Goal: Task Accomplishment & Management: Use online tool/utility

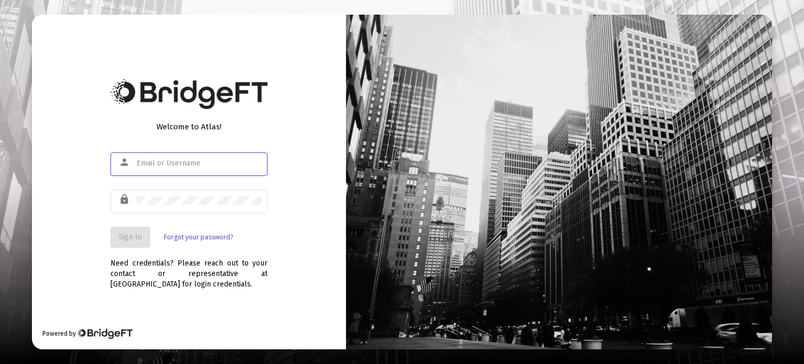
type input "[PERSON_NAME][EMAIL_ADDRESS][DOMAIN_NAME]"
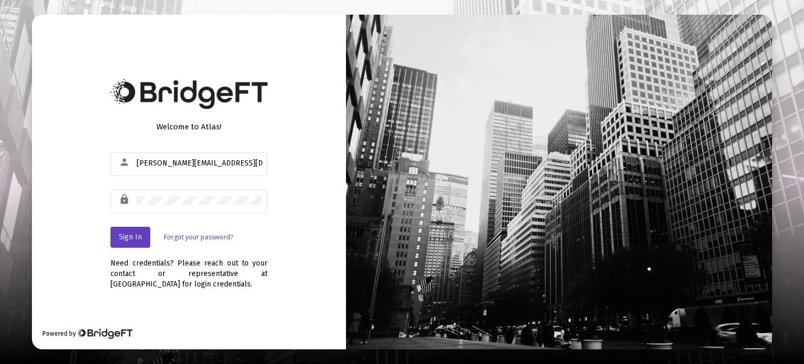
click at [129, 239] on span "Sign In" at bounding box center [130, 236] width 23 height 9
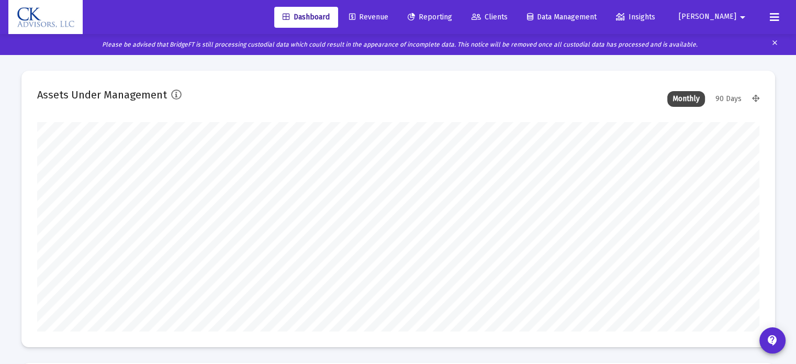
type input "[DATE]"
click at [452, 18] on span "Reporting" at bounding box center [430, 17] width 44 height 9
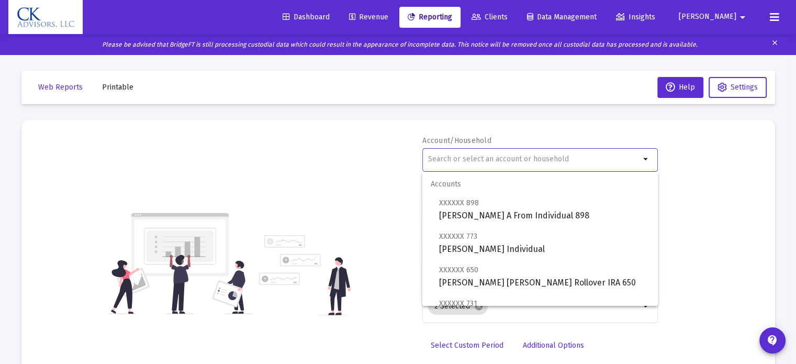
click at [446, 155] on input "text" at bounding box center [534, 159] width 212 height 8
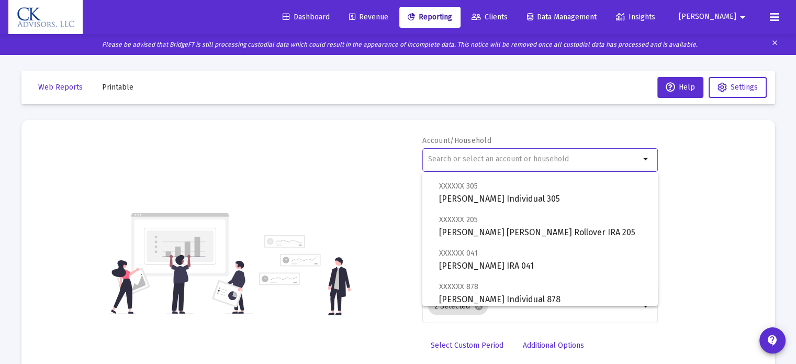
scroll to position [471, 0]
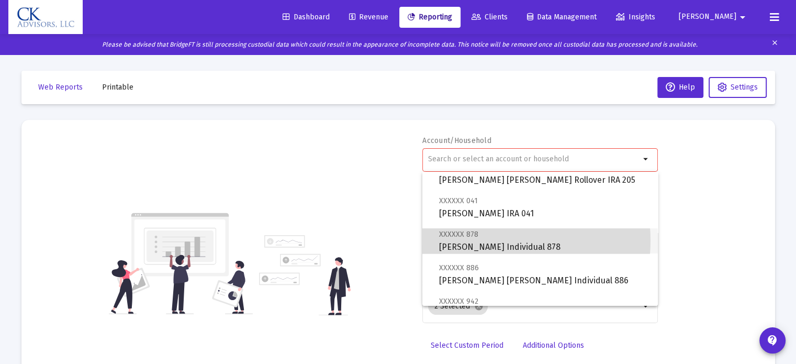
click at [480, 240] on span "XXXXXX 878 [PERSON_NAME] Individual 878" at bounding box center [544, 241] width 210 height 26
type input "[PERSON_NAME] Individual 878"
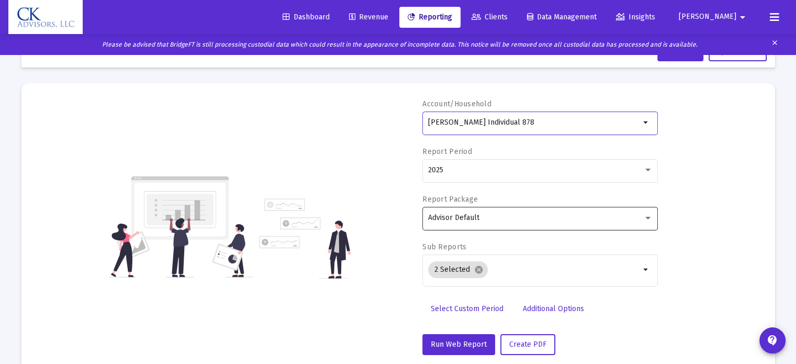
scroll to position [58, 0]
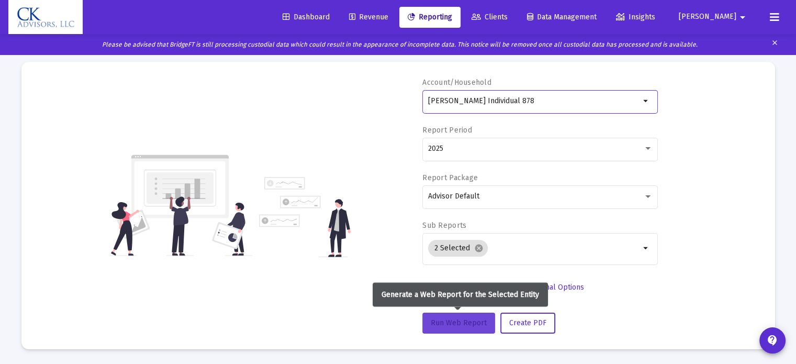
click at [463, 324] on span "Run Web Report" at bounding box center [459, 322] width 56 height 9
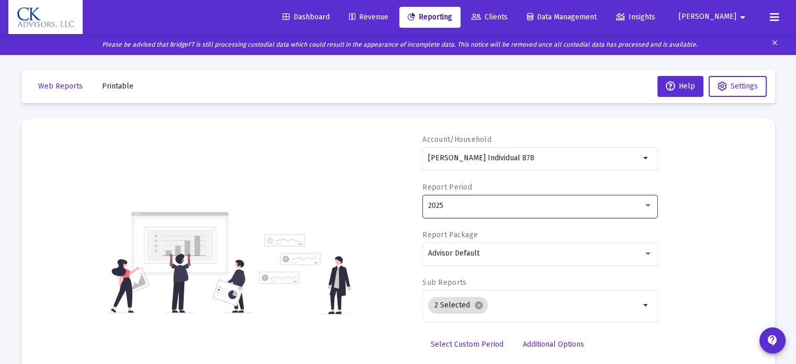
scroll to position [0, 0]
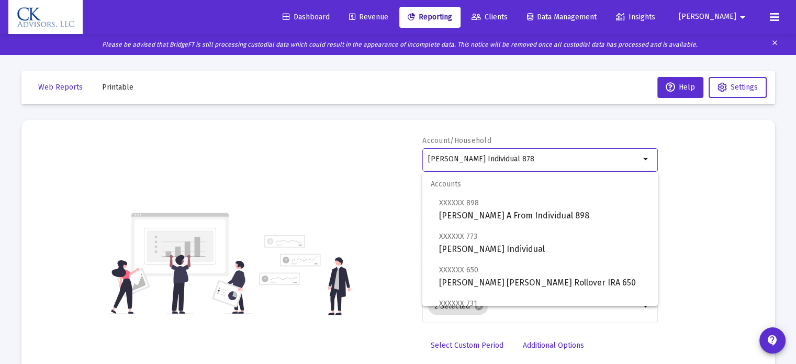
drag, startPoint x: 552, startPoint y: 161, endPoint x: 405, endPoint y: 153, distance: 147.2
click at [405, 153] on div "Account/Household [PERSON_NAME] Individual 878 arrow_drop_down Report Period 20…" at bounding box center [398, 264] width 722 height 256
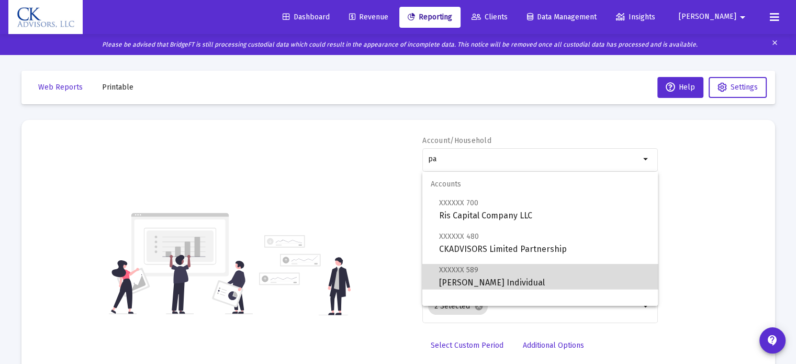
click at [620, 288] on span "XXXXXX 589 [PERSON_NAME] Individual" at bounding box center [544, 276] width 210 height 26
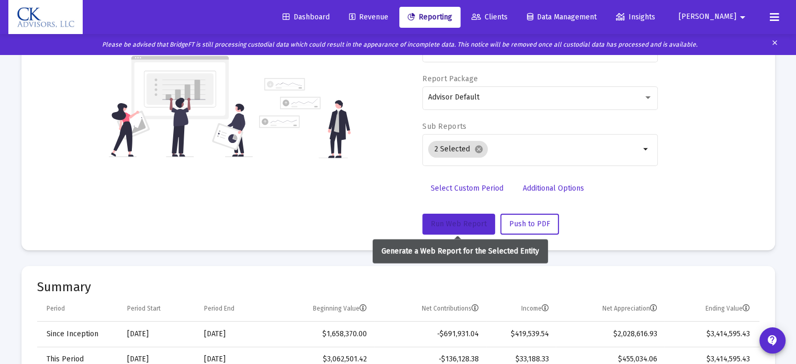
click at [459, 219] on span "Run Web Report" at bounding box center [459, 223] width 56 height 9
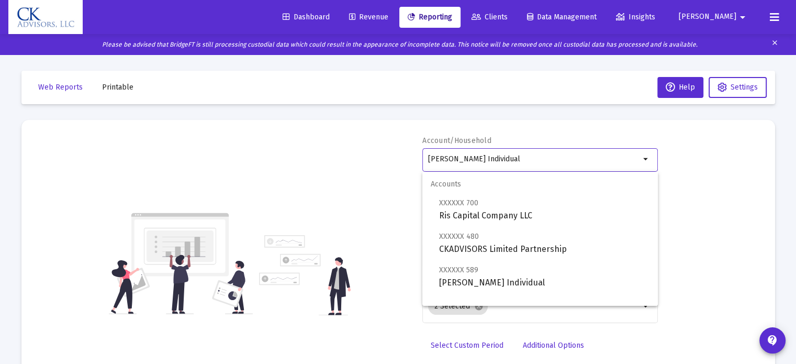
drag, startPoint x: 519, startPoint y: 158, endPoint x: 413, endPoint y: 144, distance: 107.2
click at [413, 144] on div "Account/Household [PERSON_NAME] Individual arrow_drop_down Report Period 2025 R…" at bounding box center [398, 264] width 722 height 256
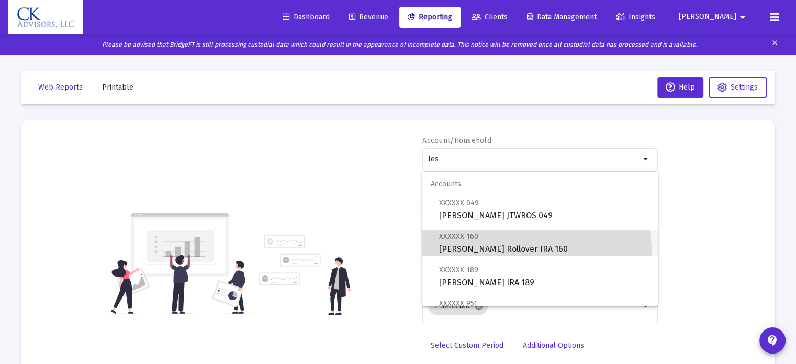
click at [531, 251] on span "XXXXXX 160 [PERSON_NAME] Rollover IRA 160" at bounding box center [544, 243] width 210 height 26
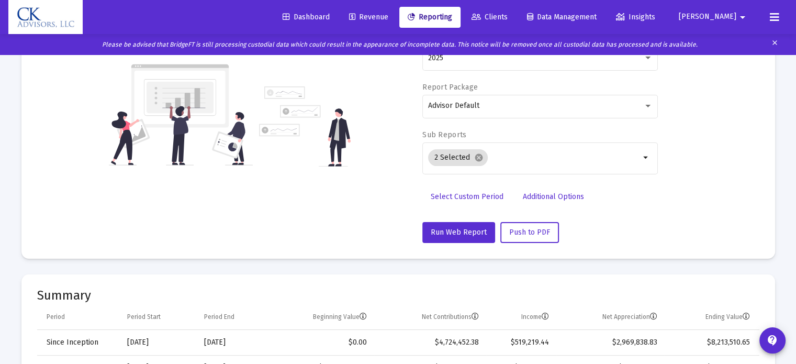
scroll to position [157, 0]
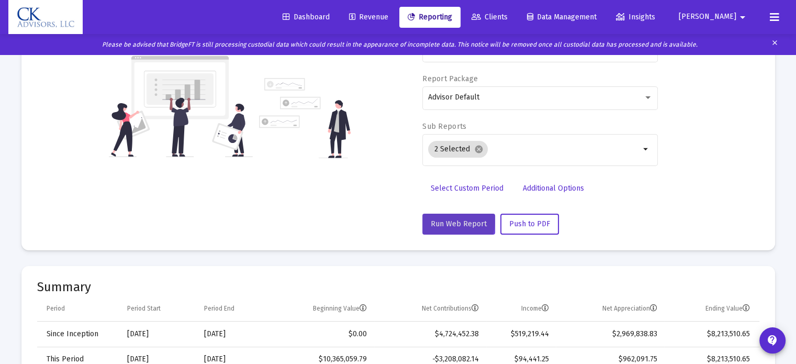
click at [451, 220] on span "Run Web Report" at bounding box center [459, 223] width 56 height 9
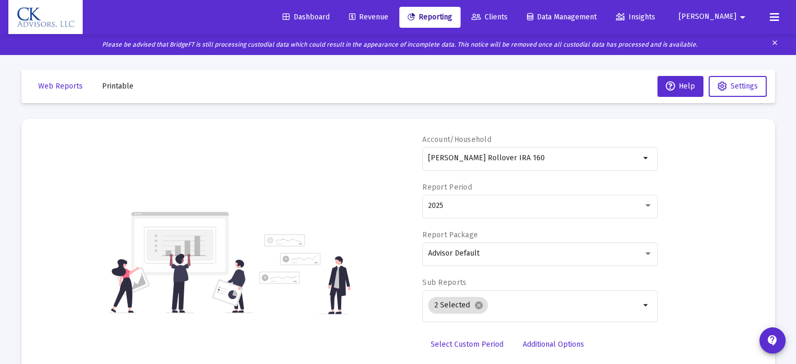
scroll to position [0, 0]
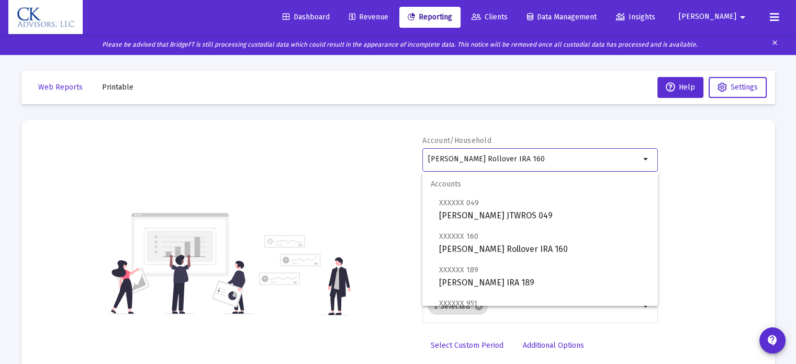
drag, startPoint x: 549, startPoint y: 155, endPoint x: 410, endPoint y: 152, distance: 139.8
click at [410, 152] on div "Account/Household [PERSON_NAME] Rollover IRA 160 arrow_drop_down Report Period …" at bounding box center [398, 264] width 722 height 256
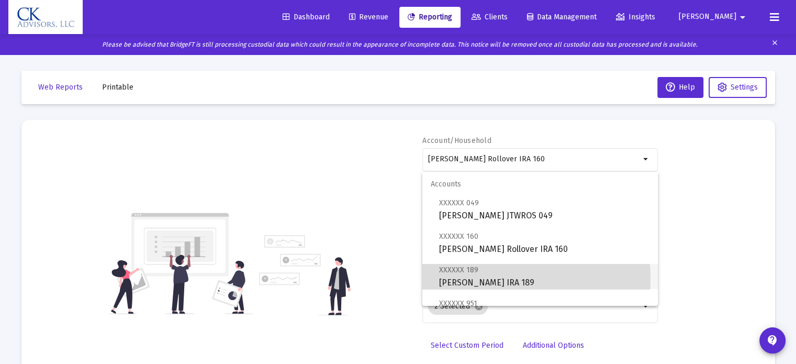
click at [477, 278] on span "XXXXXX 189 [PERSON_NAME] IRA 189" at bounding box center [544, 276] width 210 height 26
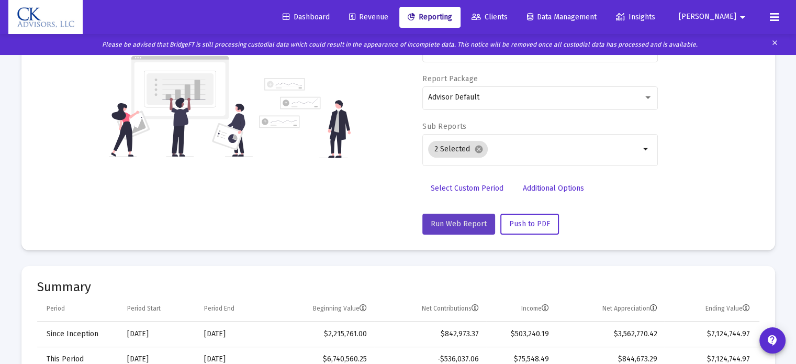
click at [463, 227] on span "Run Web Report" at bounding box center [459, 223] width 56 height 9
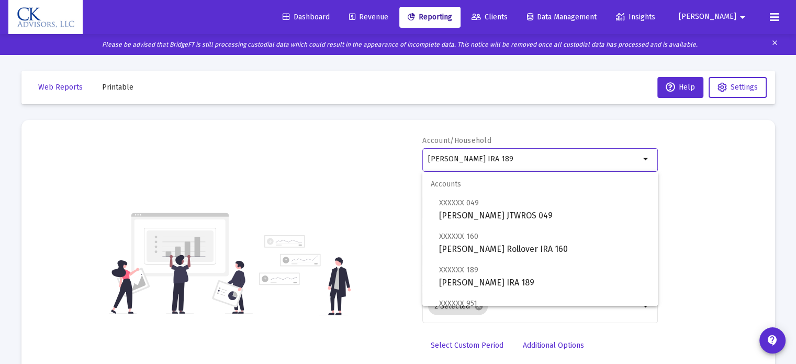
drag, startPoint x: 511, startPoint y: 157, endPoint x: 344, endPoint y: 127, distance: 169.6
click at [344, 127] on mat-card "Account/Household [PERSON_NAME] IRA 189 arrow_drop_down Report Period 2025 Repo…" at bounding box center [398, 263] width 754 height 287
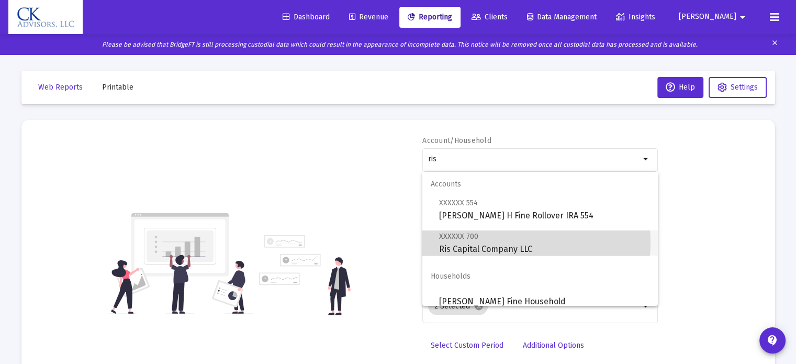
click at [495, 242] on span "XXXXXX 700 Ris Capital Company LLC" at bounding box center [544, 243] width 210 height 26
type input "Ris Capital Company LLC"
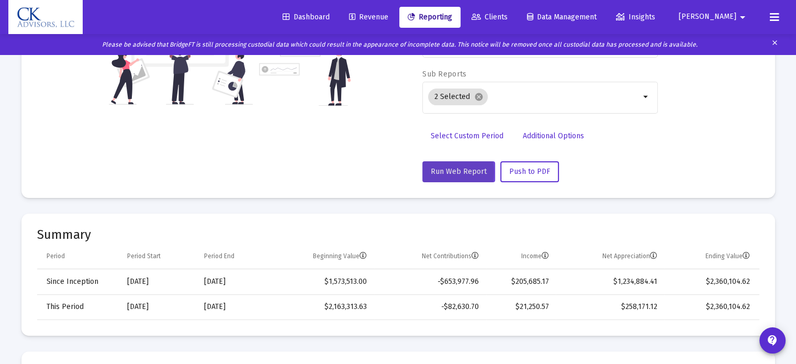
click at [446, 171] on span "Run Web Report" at bounding box center [459, 171] width 56 height 9
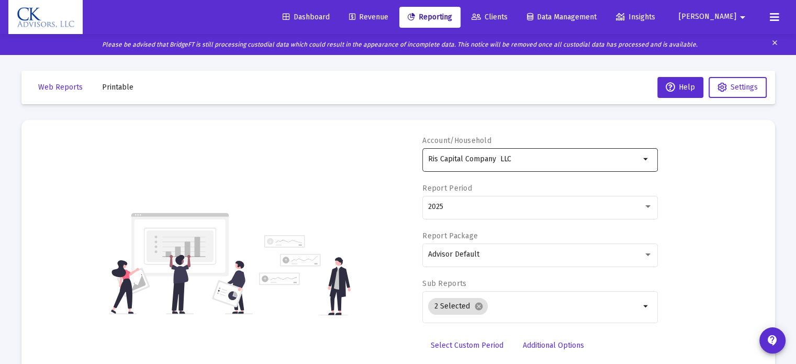
click at [644, 159] on mat-icon "arrow_drop_down" at bounding box center [646, 159] width 13 height 13
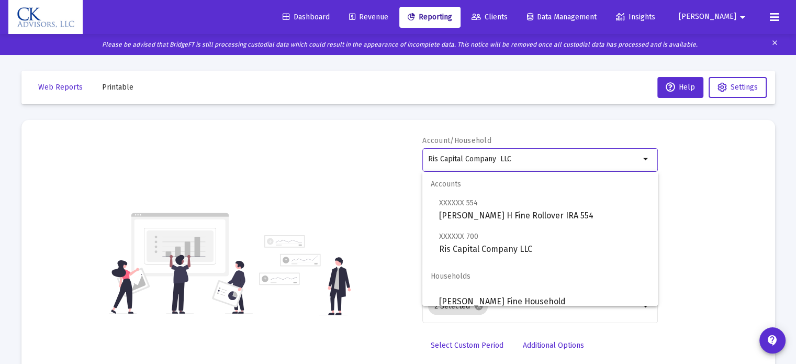
drag, startPoint x: 602, startPoint y: 156, endPoint x: 372, endPoint y: 141, distance: 231.3
click at [372, 141] on div "Account/Household Ris Capital Company LLC arrow_drop_down Report Period 2025 Re…" at bounding box center [398, 264] width 722 height 256
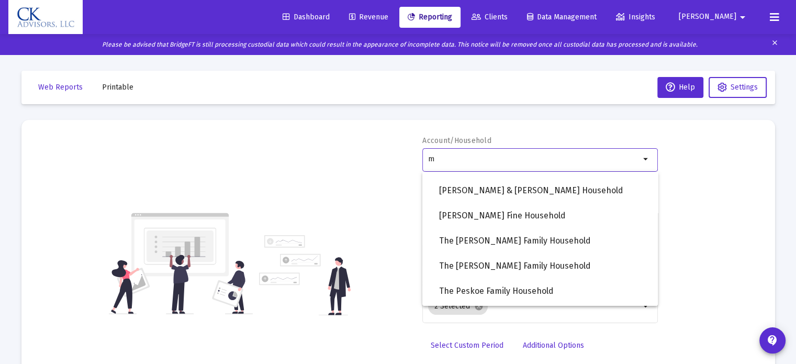
scroll to position [837, 0]
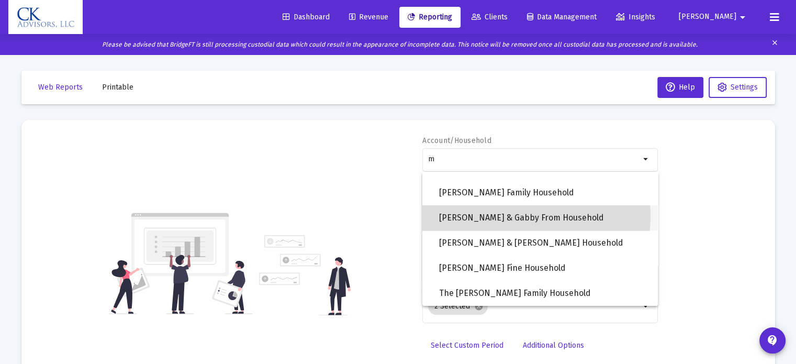
click at [503, 215] on span "[PERSON_NAME] & Gabby From Household" at bounding box center [544, 217] width 210 height 25
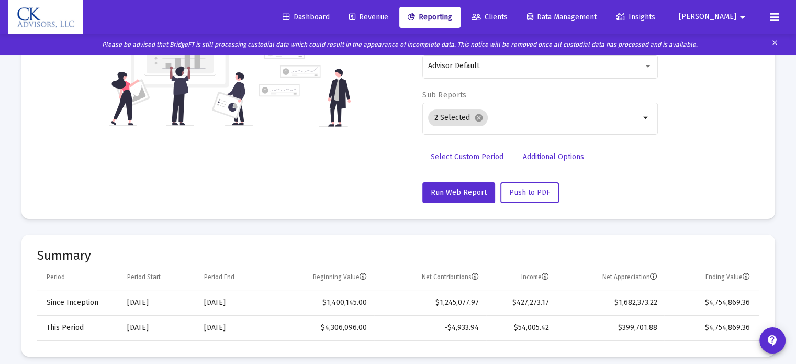
scroll to position [209, 0]
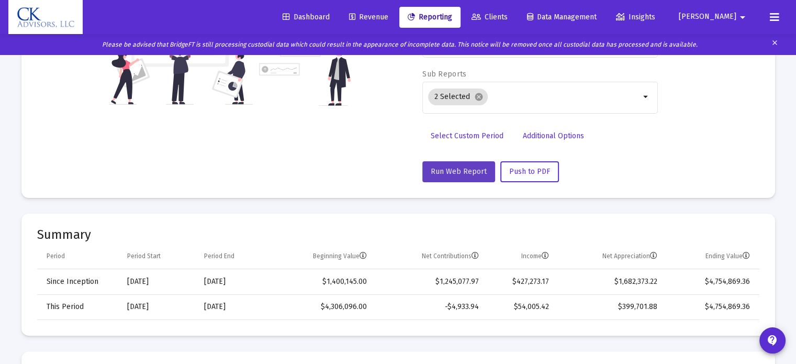
click at [462, 167] on span "Run Web Report" at bounding box center [459, 171] width 56 height 9
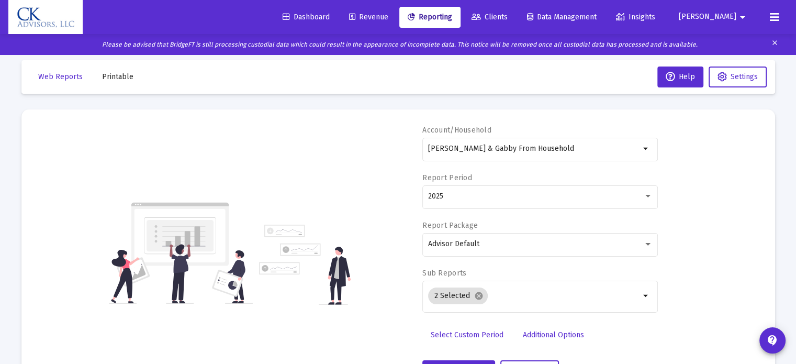
scroll to position [0, 0]
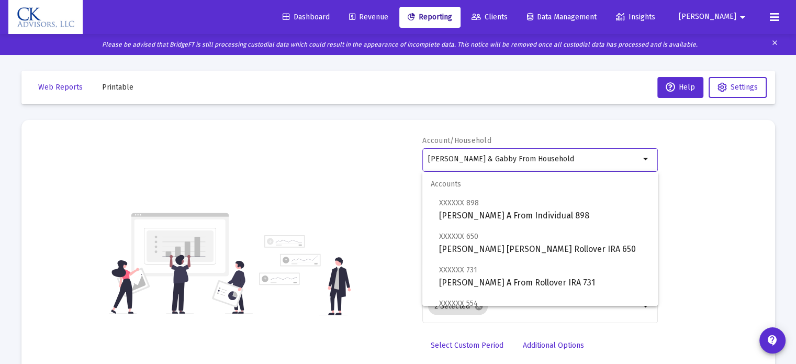
drag, startPoint x: 578, startPoint y: 159, endPoint x: 322, endPoint y: 177, distance: 256.1
click at [322, 176] on div "Account/Household [PERSON_NAME] & Gabby From Household arrow_drop_down Report P…" at bounding box center [398, 264] width 722 height 256
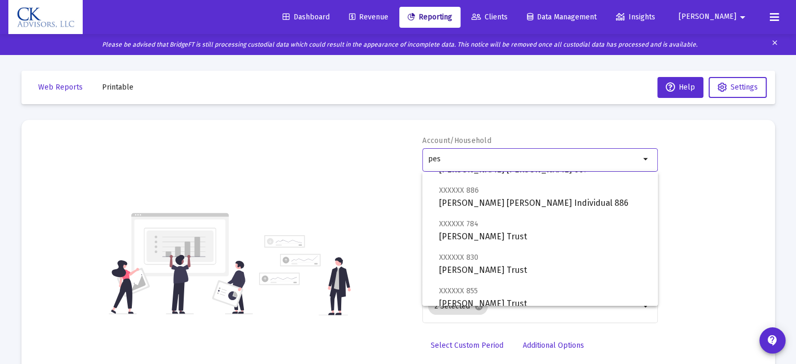
scroll to position [109, 0]
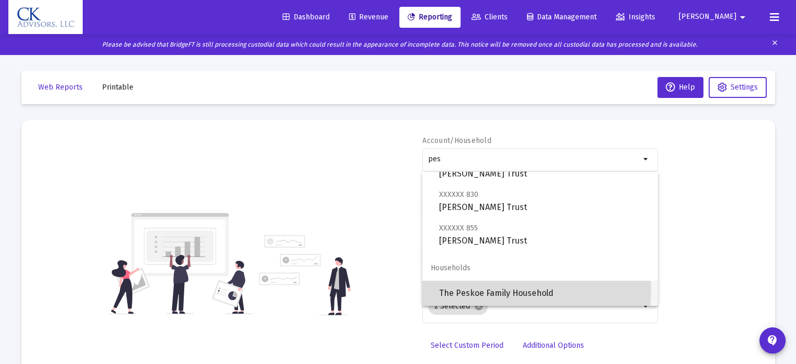
click at [523, 290] on span "The Peskoe Family Household" at bounding box center [544, 293] width 210 height 25
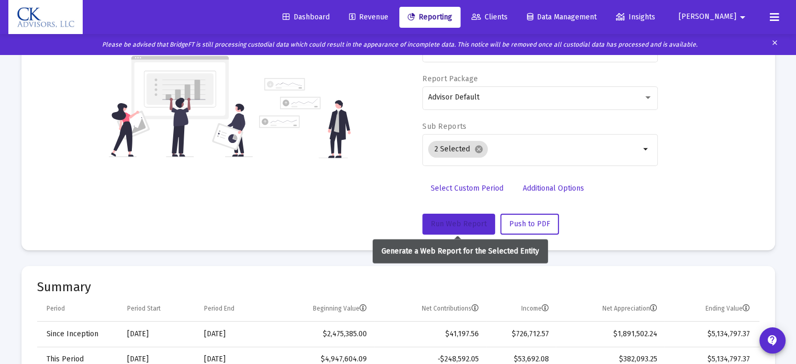
click at [454, 223] on span "Run Web Report" at bounding box center [459, 223] width 56 height 9
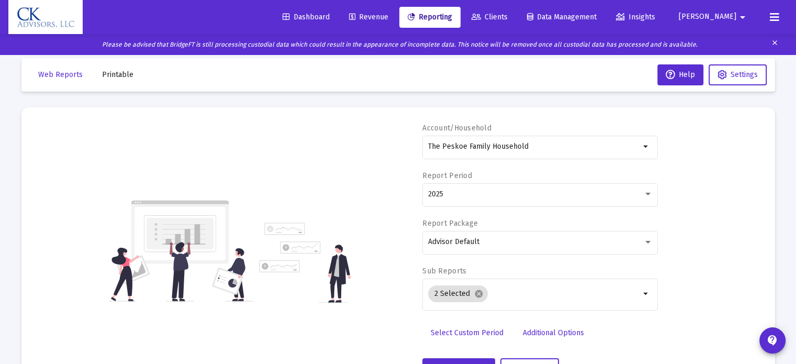
scroll to position [0, 0]
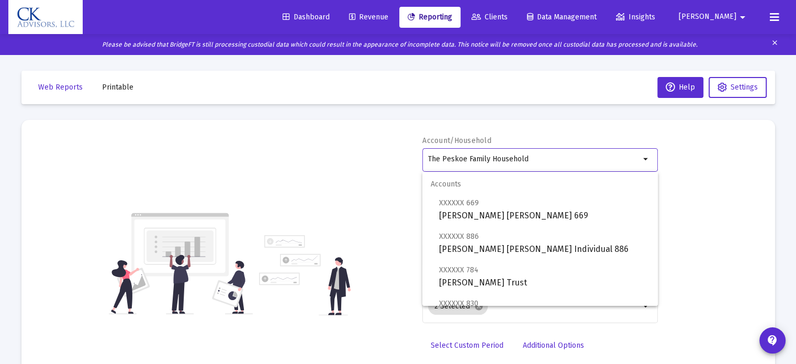
drag, startPoint x: 555, startPoint y: 161, endPoint x: 337, endPoint y: 177, distance: 218.8
click at [337, 177] on div "Account/Household The Peskoe Family Household arrow_drop_down Report Period 202…" at bounding box center [398, 264] width 722 height 256
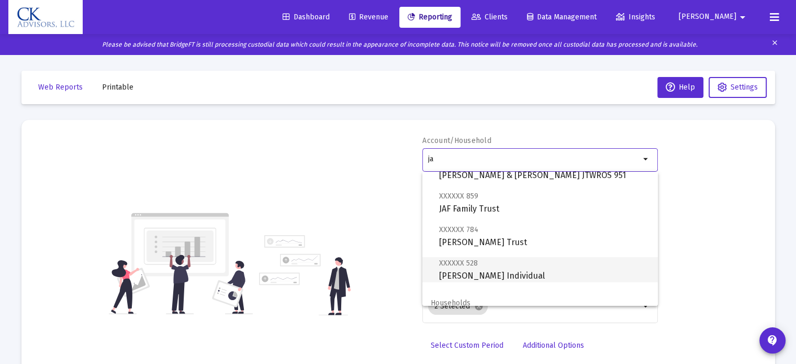
scroll to position [75, 0]
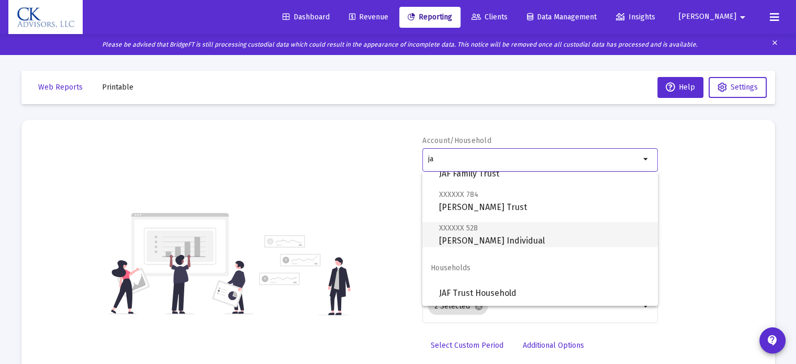
click at [496, 240] on span "XXXXXX 528 [PERSON_NAME] Individual" at bounding box center [544, 234] width 210 height 26
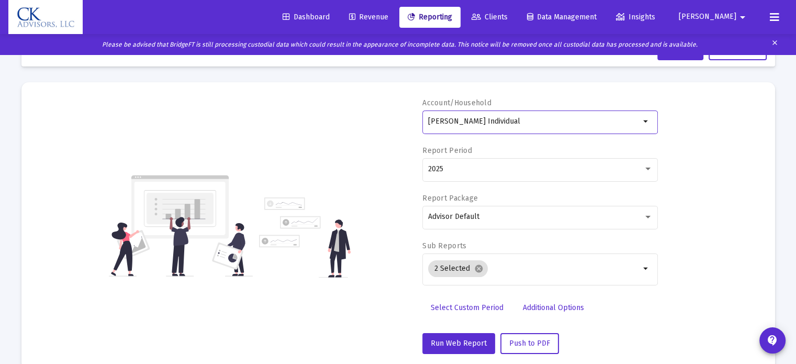
scroll to position [52, 0]
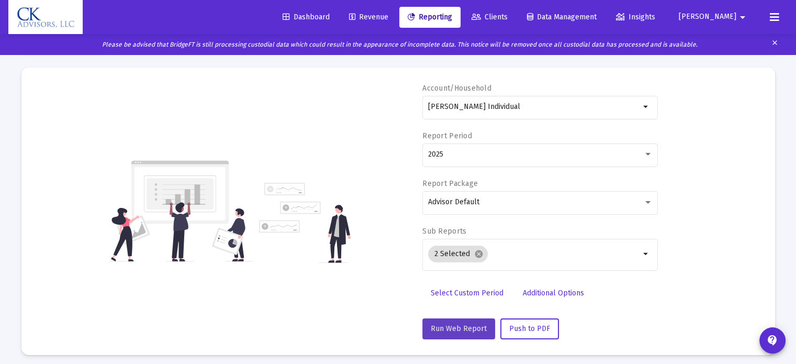
click at [462, 330] on span "Run Web Report" at bounding box center [459, 328] width 56 height 9
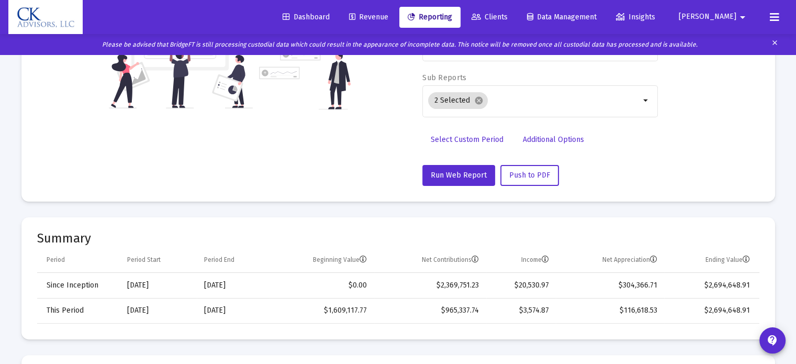
scroll to position [0, 0]
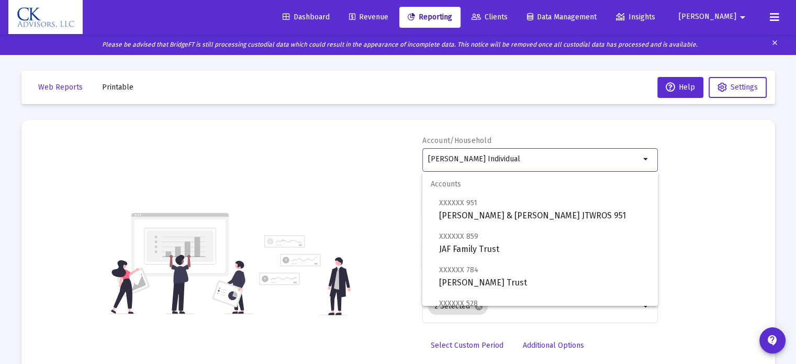
drag, startPoint x: 515, startPoint y: 157, endPoint x: 404, endPoint y: 180, distance: 113.2
click at [404, 180] on div "Account/Household [PERSON_NAME] Individual arrow_drop_down Report Period 2025 R…" at bounding box center [398, 264] width 722 height 256
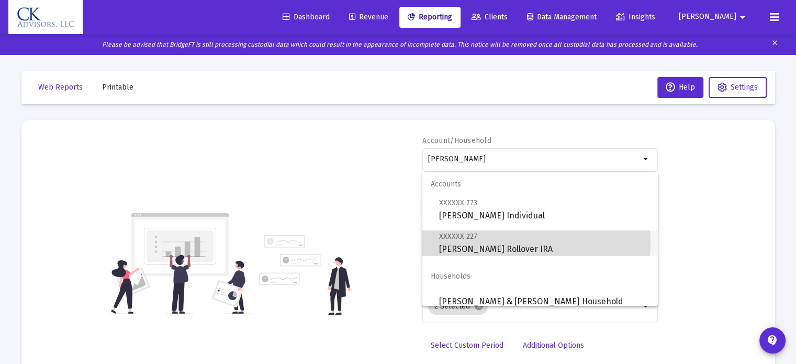
click at [526, 243] on span "XXXXXX 227 [PERSON_NAME] Rollover IRA" at bounding box center [544, 243] width 210 height 26
type input "[PERSON_NAME] Rollover IRA"
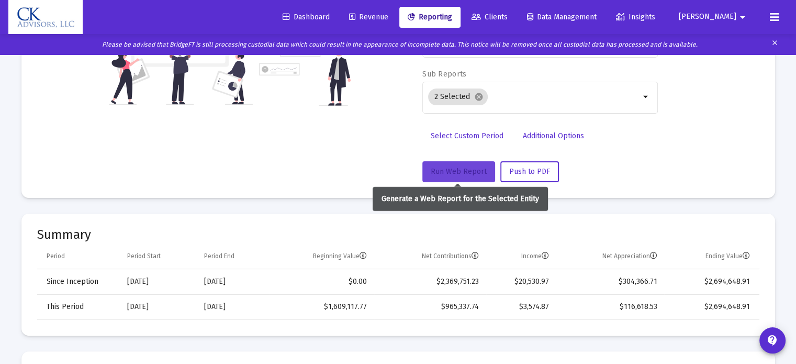
click at [469, 172] on span "Run Web Report" at bounding box center [459, 171] width 56 height 9
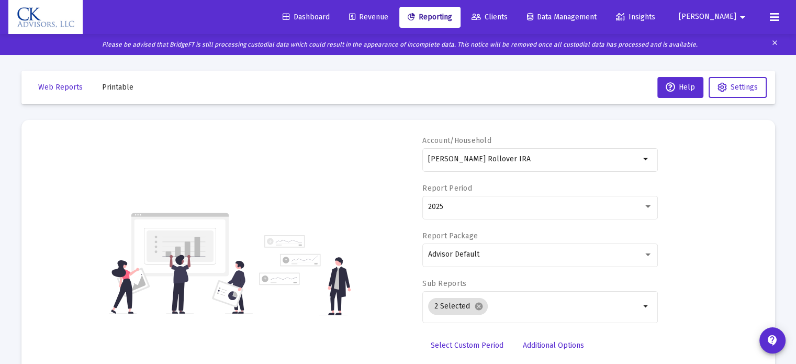
click at [723, 17] on span "[PERSON_NAME]" at bounding box center [708, 17] width 58 height 9
click at [727, 71] on button "Logout" at bounding box center [733, 69] width 62 height 25
